Goal: Transaction & Acquisition: Purchase product/service

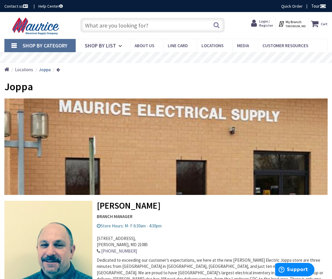
click at [267, 21] on span "Login / Register" at bounding box center [267, 23] width 14 height 9
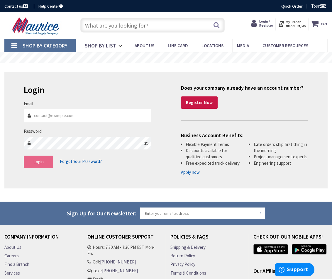
type input "[PERSON_NAME][EMAIL_ADDRESS][DOMAIN_NAME]"
click at [41, 157] on button "Login" at bounding box center [38, 162] width 29 height 12
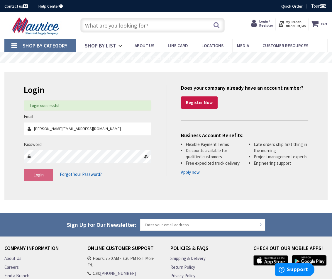
click at [159, 29] on input "text" at bounding box center [152, 25] width 144 height 15
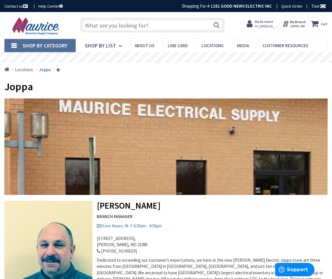
click at [111, 23] on input "text" at bounding box center [152, 25] width 144 height 15
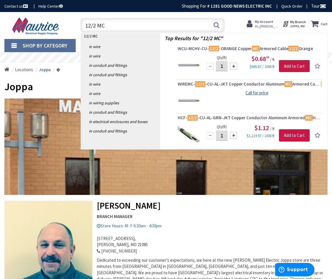
click at [95, 26] on input "12/2 MC" at bounding box center [152, 25] width 144 height 15
type input "12/3 MC"
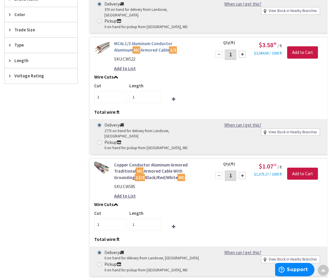
scroll to position [294, 0]
